Goal: Obtain resource: Download file/media

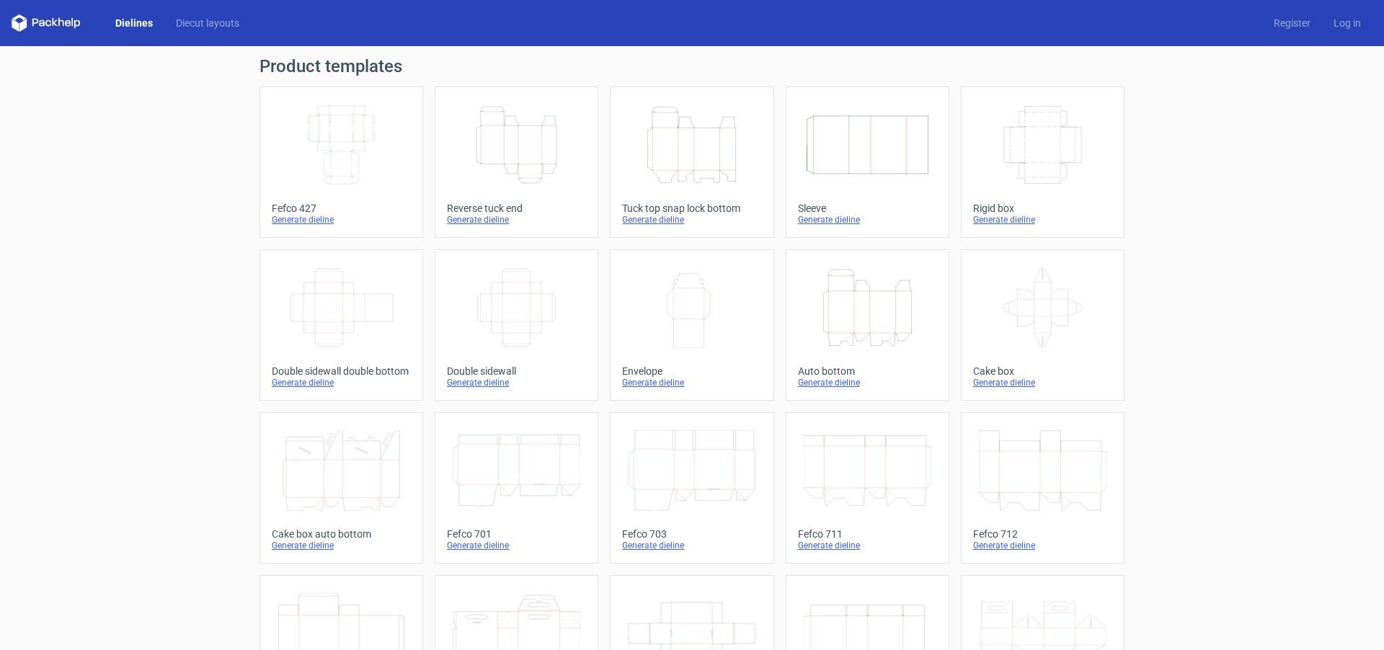
click at [487, 221] on div "Generate dieline" at bounding box center [516, 220] width 139 height 12
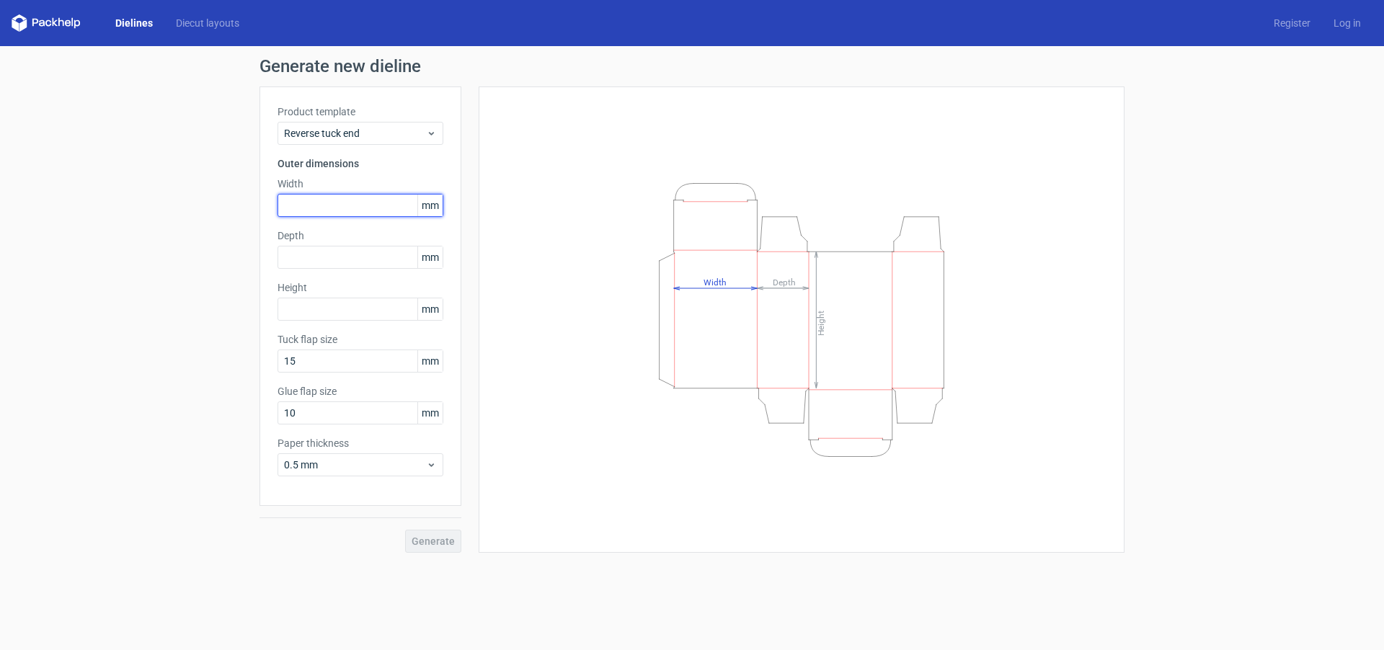
click at [314, 203] on input "text" at bounding box center [361, 205] width 166 height 23
type input "170"
type input "40"
drag, startPoint x: 319, startPoint y: 208, endPoint x: 210, endPoint y: 200, distance: 109.9
click at [256, 200] on div "Generate new dieline Product template Reverse tuck end Outer dimensions Width 1…" at bounding box center [692, 305] width 1384 height 518
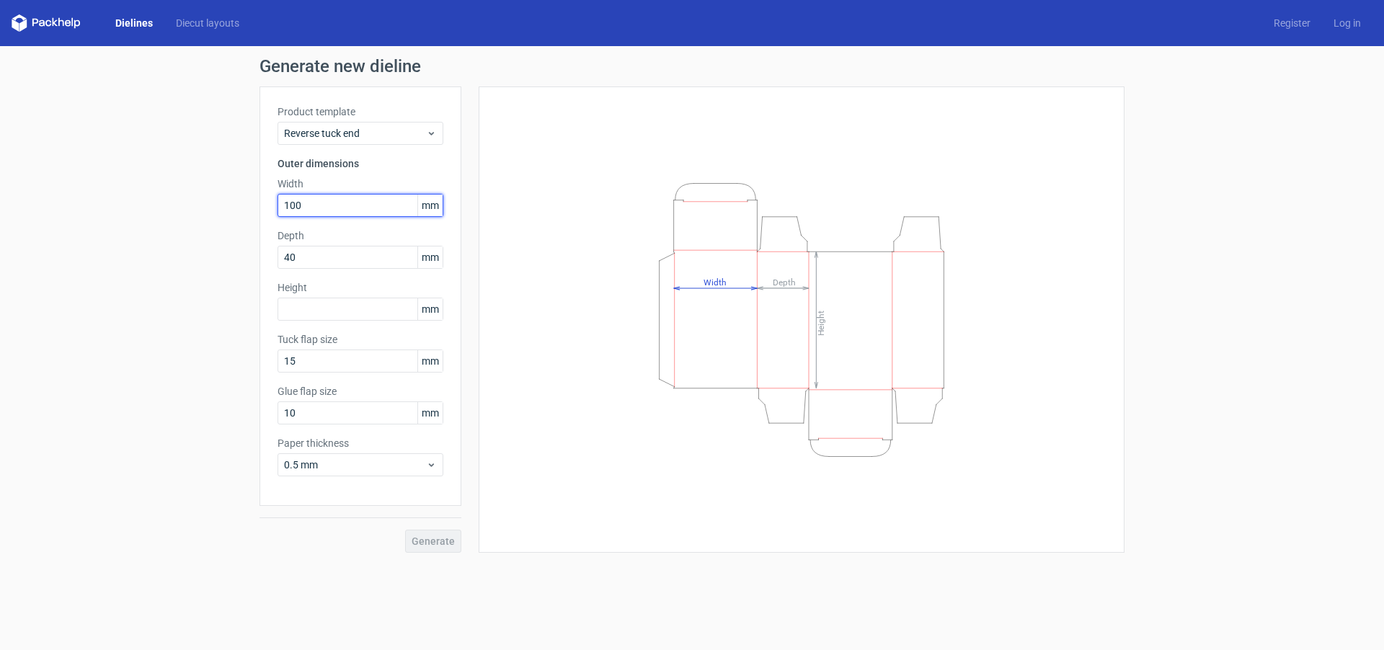
type input "100"
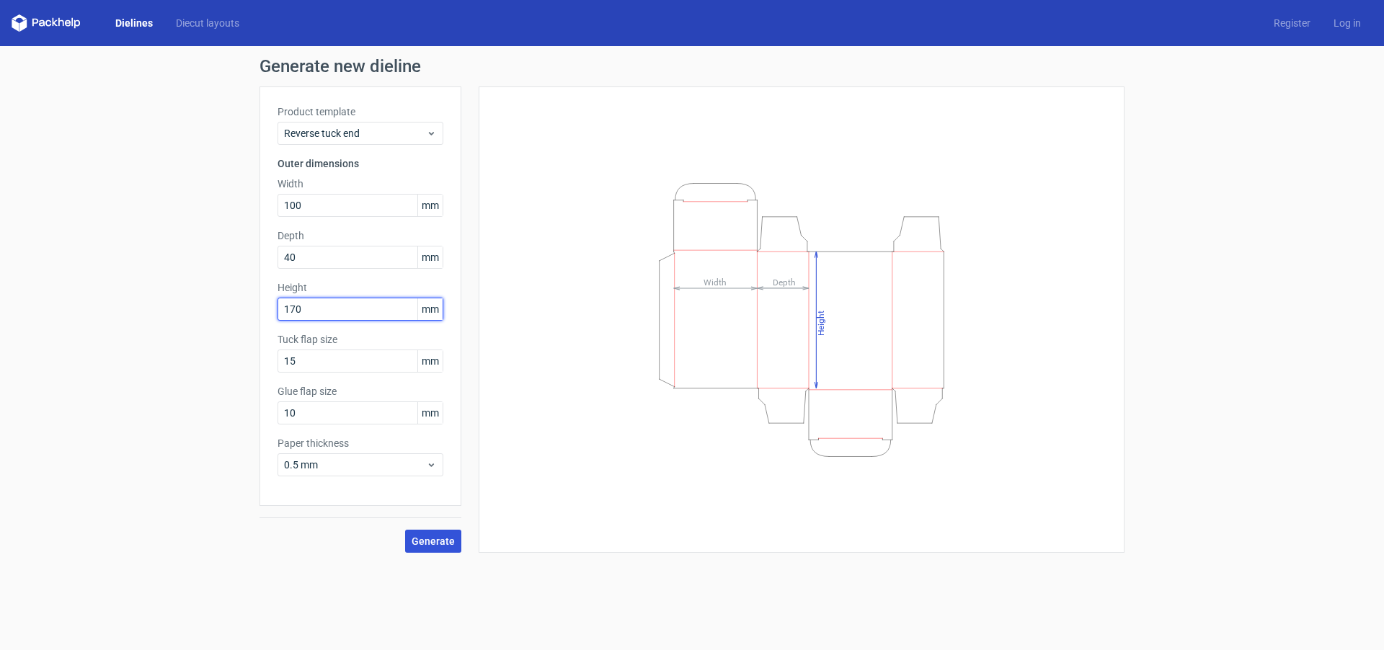
type input "170"
click at [441, 533] on button "Generate" at bounding box center [433, 541] width 56 height 23
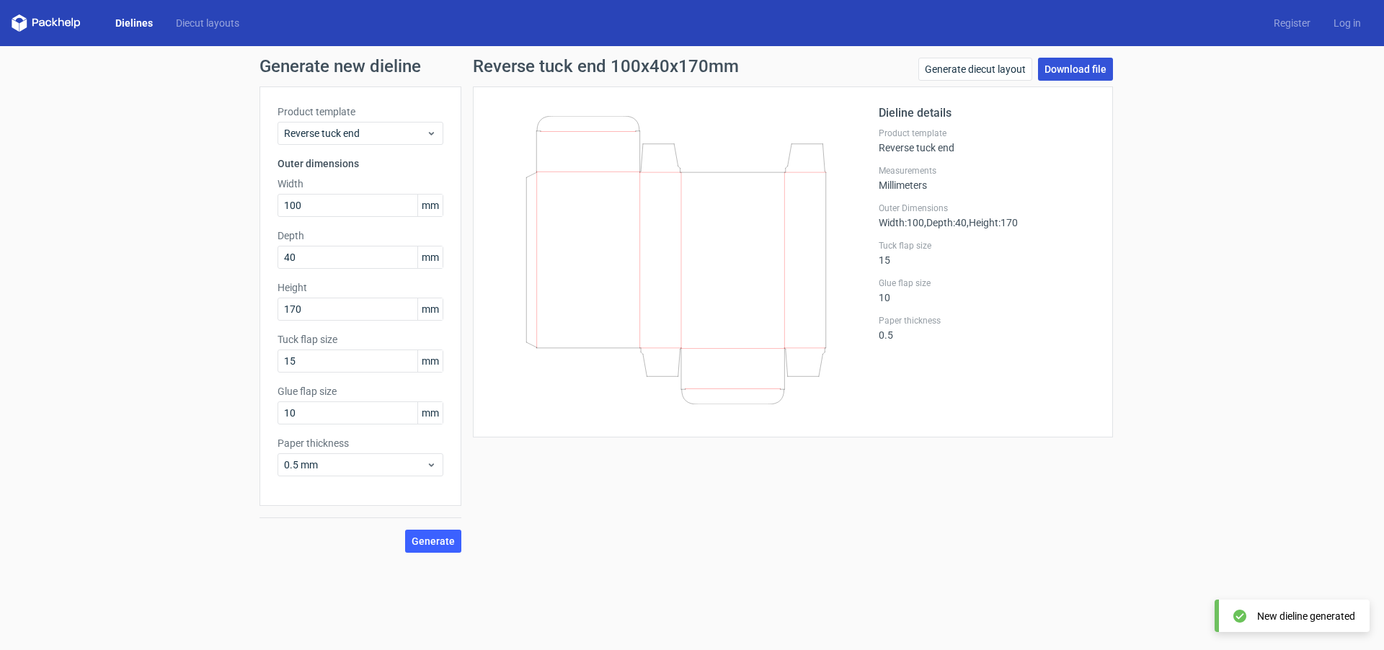
click at [1072, 70] on link "Download file" at bounding box center [1075, 69] width 75 height 23
